Goal: Check status: Check status

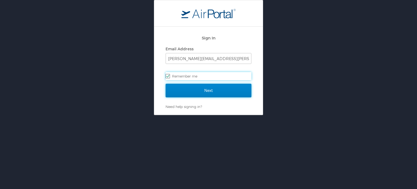
click at [210, 91] on input "Next" at bounding box center [209, 91] width 86 height 14
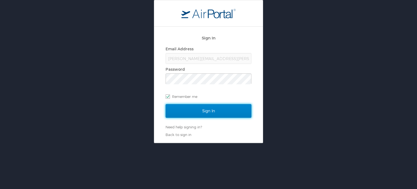
click at [199, 107] on input "Sign In" at bounding box center [209, 111] width 86 height 14
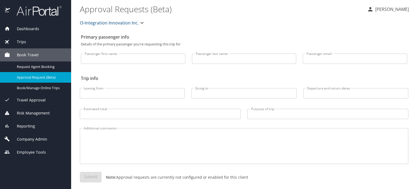
click at [22, 39] on span "Trips" at bounding box center [18, 42] width 16 height 6
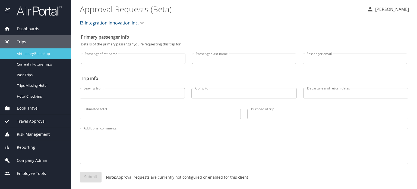
click at [30, 50] on link "Airtinerary® Lookup" at bounding box center [35, 53] width 71 height 11
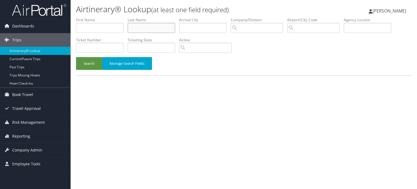
click at [171, 31] on input "text" at bounding box center [152, 28] width 48 height 10
click at [76, 57] on button "Search" at bounding box center [89, 63] width 26 height 13
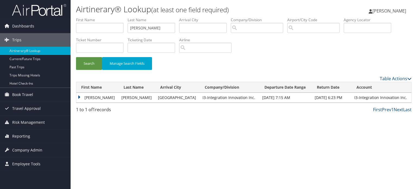
click at [79, 97] on td "JOHN H" at bounding box center [97, 98] width 42 height 10
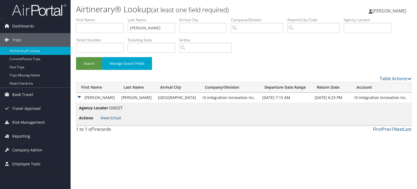
click at [101, 117] on link "View" at bounding box center [104, 117] width 8 height 5
click at [147, 29] on input "brickner" at bounding box center [152, 28] width 48 height 10
click at [76, 57] on button "Search" at bounding box center [89, 63] width 26 height 13
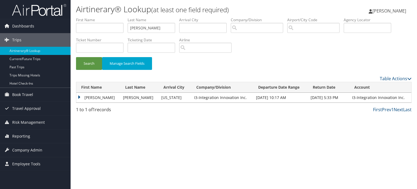
click at [78, 96] on td "WILLIAM CODY" at bounding box center [98, 98] width 44 height 10
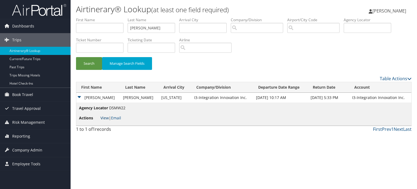
click at [106, 117] on link "View" at bounding box center [104, 117] width 8 height 5
click at [143, 30] on input "garton" at bounding box center [152, 28] width 48 height 10
click at [92, 62] on button "Search" at bounding box center [89, 63] width 26 height 13
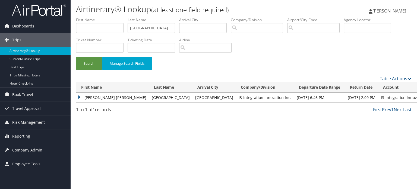
click at [78, 99] on td "DANIELLE NICOLE" at bounding box center [112, 98] width 73 height 10
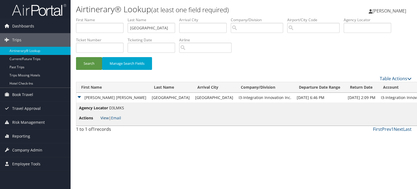
click at [105, 118] on link "View" at bounding box center [104, 117] width 8 height 5
click at [155, 28] on input "konya" at bounding box center [152, 28] width 48 height 10
click at [94, 59] on button "Search" at bounding box center [89, 63] width 26 height 13
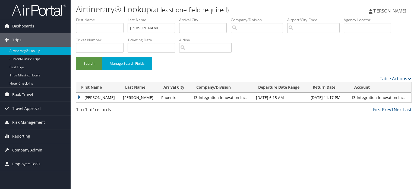
click at [79, 96] on td "ADAM MICHAEL" at bounding box center [98, 98] width 44 height 10
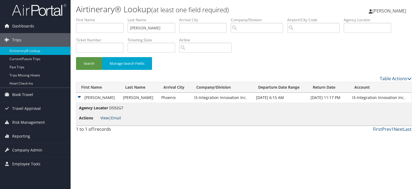
click at [103, 118] on link "View" at bounding box center [104, 117] width 8 height 5
click at [158, 25] on input "saverino" at bounding box center [152, 28] width 48 height 10
click at [76, 57] on button "Search" at bounding box center [89, 63] width 26 height 13
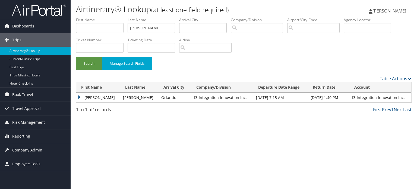
click at [79, 97] on td "GARRETT DAKOTA" at bounding box center [98, 98] width 44 height 10
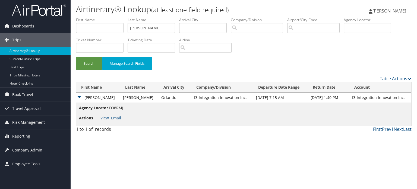
click at [109, 120] on span "View | Email" at bounding box center [110, 117] width 21 height 5
click at [106, 117] on link "View" at bounding box center [104, 117] width 8 height 5
click at [143, 23] on label "Last Name" at bounding box center [154, 19] width 52 height 5
click at [145, 30] on input "shelton" at bounding box center [152, 28] width 48 height 10
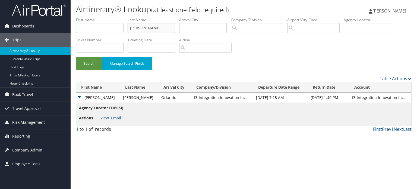
click at [145, 30] on input "shelton" at bounding box center [152, 28] width 48 height 10
click at [76, 57] on button "Search" at bounding box center [89, 63] width 26 height 13
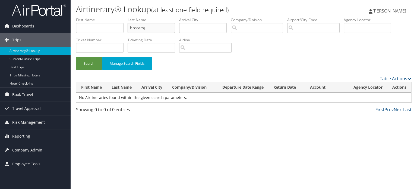
click at [145, 30] on input "brocam[" at bounding box center [152, 28] width 48 height 10
click at [76, 57] on button "Search" at bounding box center [89, 63] width 26 height 13
click at [92, 62] on button "Search" at bounding box center [89, 63] width 26 height 13
click at [138, 28] on input "brocamp" at bounding box center [152, 28] width 48 height 10
type input "brokamp"
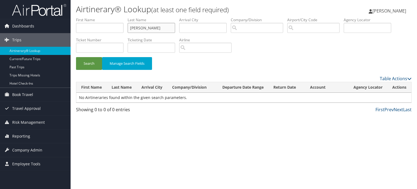
click at [76, 57] on button "Search" at bounding box center [89, 63] width 26 height 13
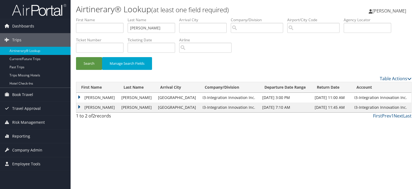
click at [78, 96] on td "JOSEPH" at bounding box center [97, 98] width 42 height 10
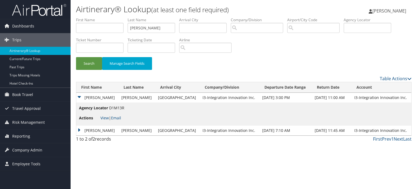
click at [103, 120] on li "Actions View | Email" at bounding box center [101, 118] width 45 height 10
click at [103, 118] on link "View" at bounding box center [104, 117] width 8 height 5
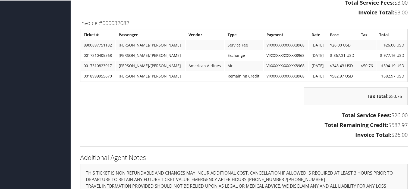
scroll to position [992, 0]
